Goal: Find specific page/section: Find specific page/section

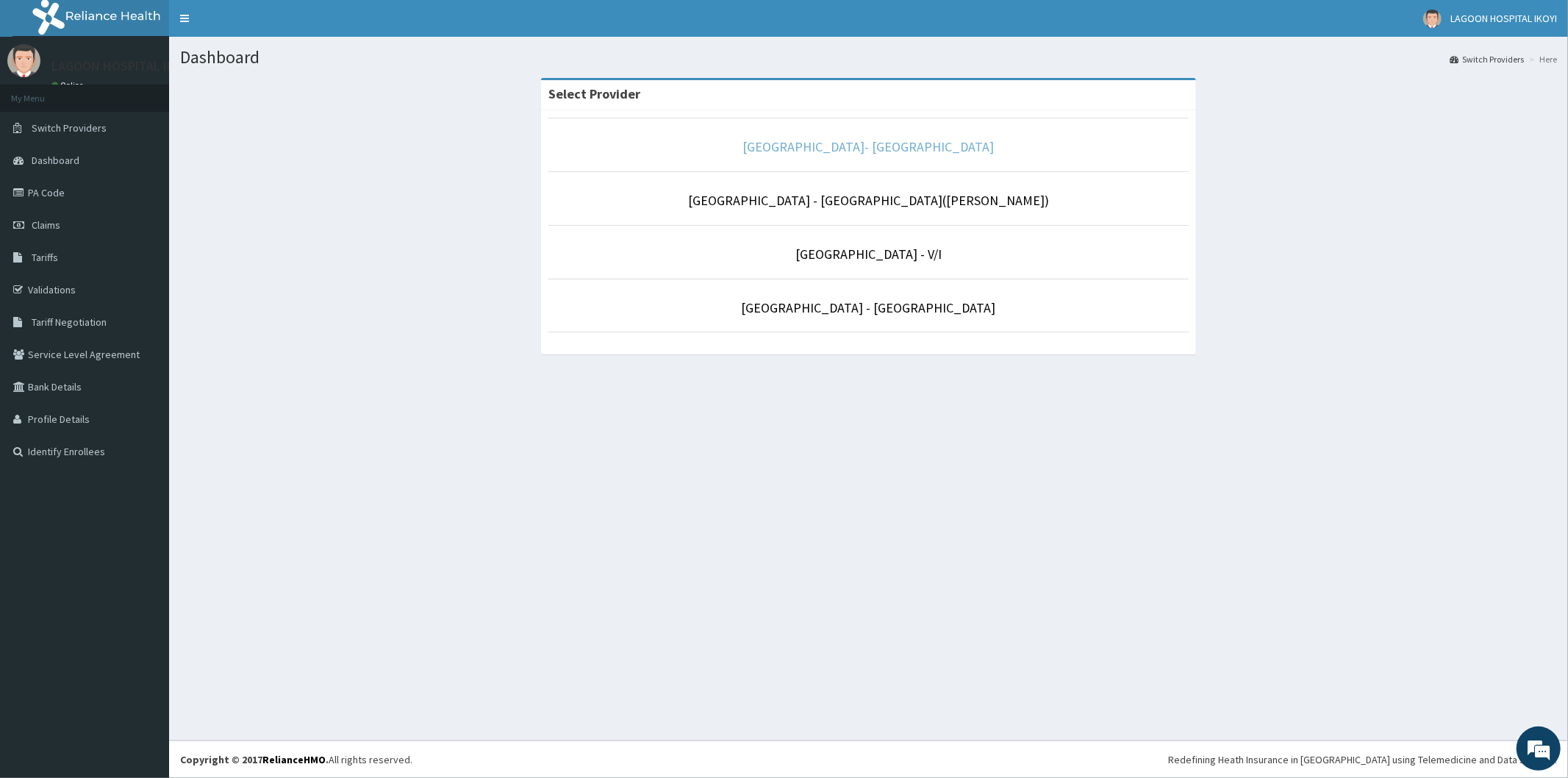
click at [861, 148] on link "[GEOGRAPHIC_DATA]- [GEOGRAPHIC_DATA]" at bounding box center [868, 147] width 251 height 17
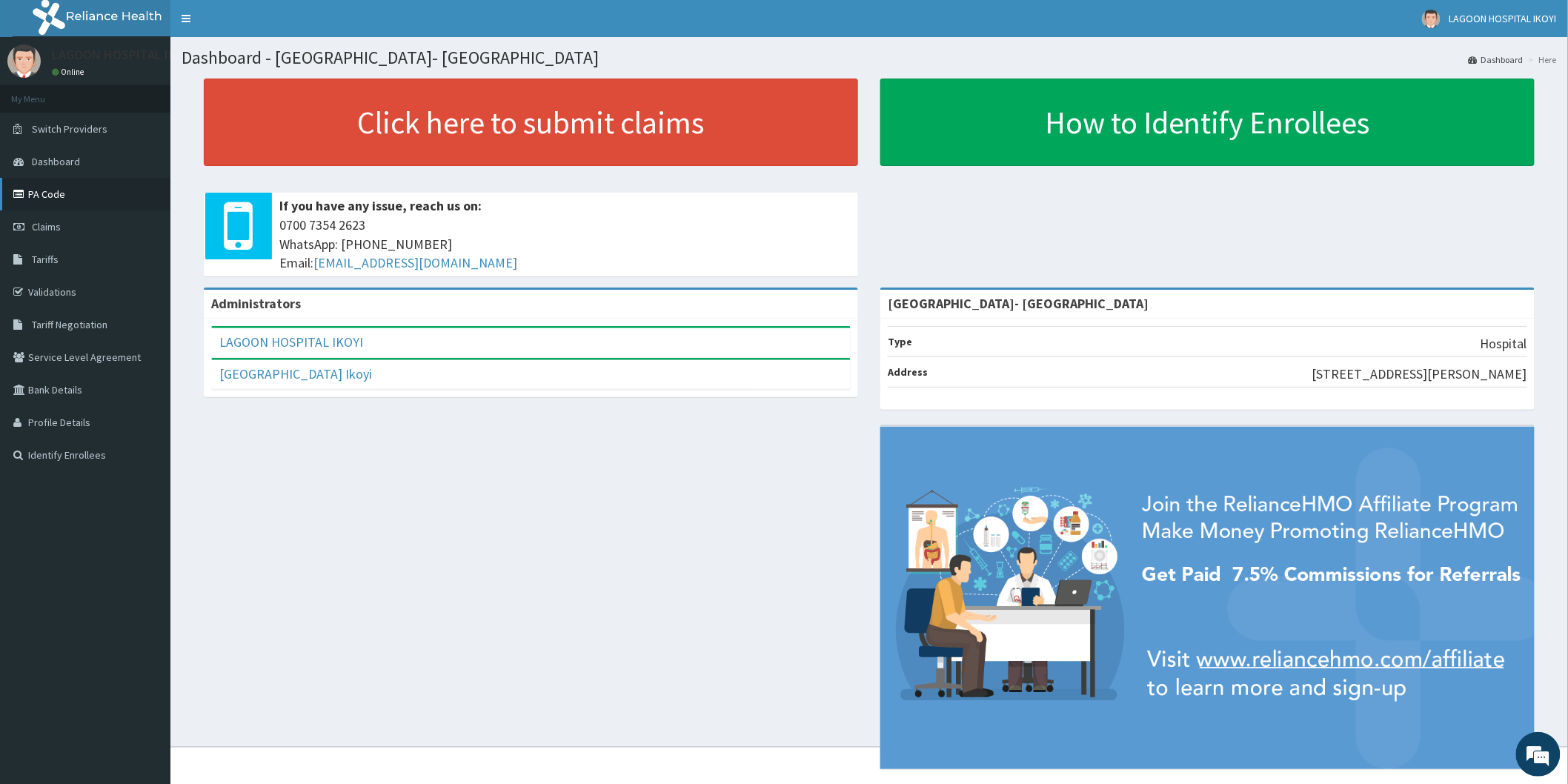
click at [56, 197] on link "PA Code" at bounding box center [85, 194] width 171 height 32
drag, startPoint x: 52, startPoint y: 294, endPoint x: 115, endPoint y: 264, distance: 69.8
click at [52, 293] on link "Validations" at bounding box center [85, 292] width 171 height 32
